Goal: Navigation & Orientation: Find specific page/section

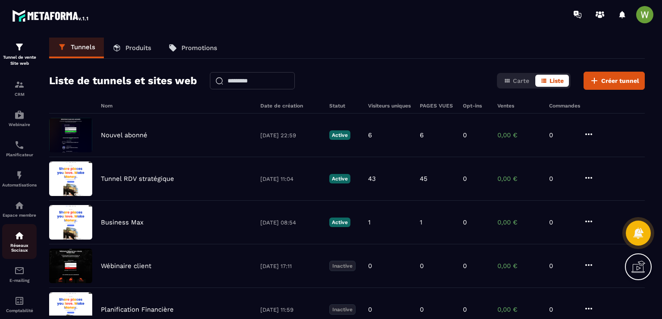
click at [25, 257] on link "Réseaux Sociaux" at bounding box center [19, 241] width 34 height 35
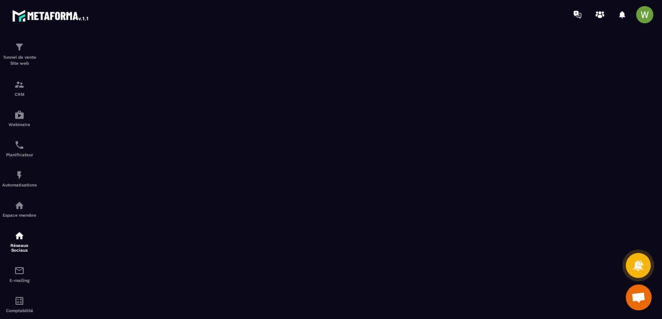
click at [42, 21] on img at bounding box center [51, 16] width 78 height 16
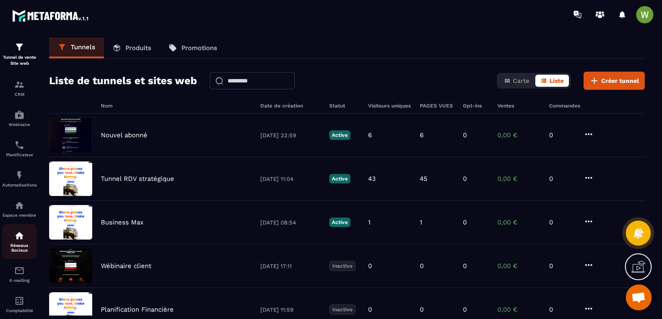
click at [19, 249] on p "Réseaux Sociaux" at bounding box center [19, 247] width 34 height 9
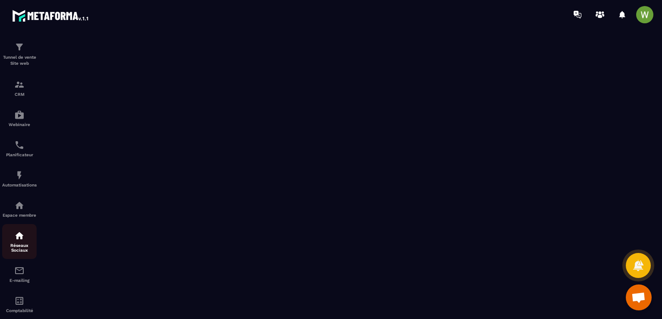
click at [23, 249] on p "Réseaux Sociaux" at bounding box center [19, 247] width 34 height 9
click at [25, 248] on p "Réseaux Sociaux" at bounding box center [19, 247] width 34 height 9
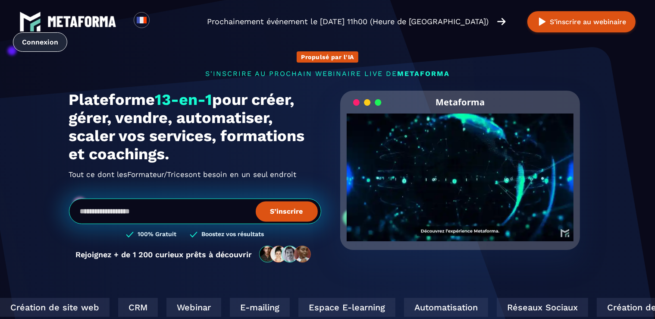
click at [40, 43] on link "Connexion" at bounding box center [40, 41] width 54 height 19
